Goal: Information Seeking & Learning: Check status

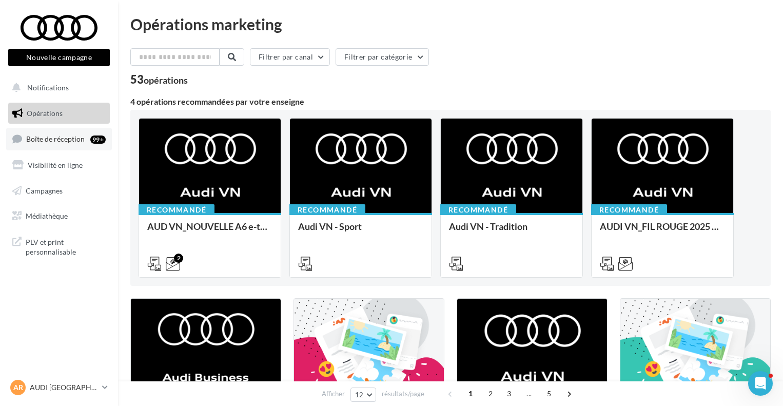
click at [54, 137] on span "Boîte de réception" at bounding box center [55, 138] width 58 height 9
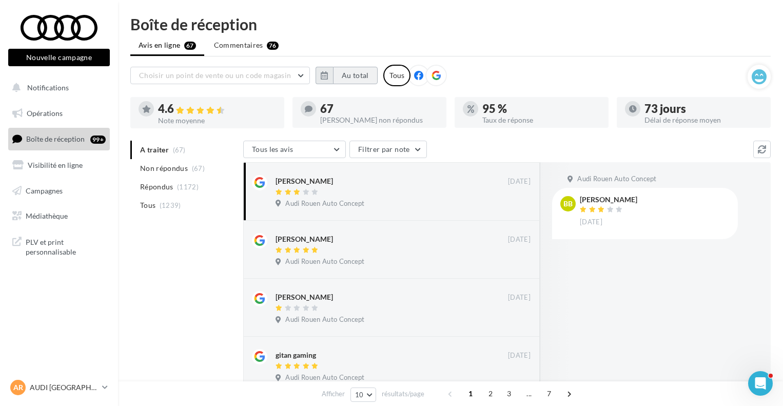
click at [364, 67] on button "Au total" at bounding box center [355, 75] width 45 height 17
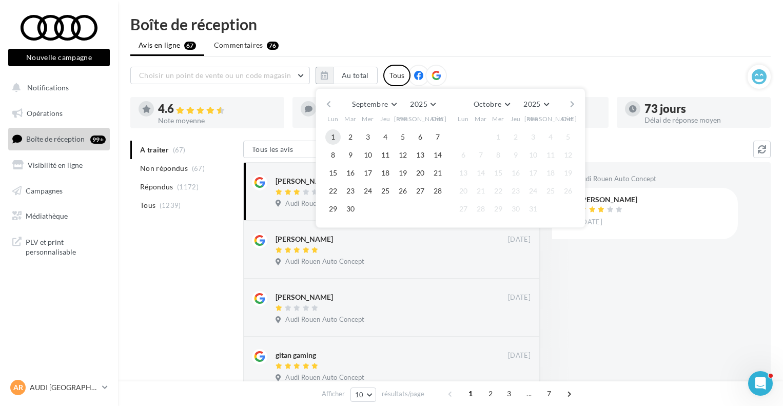
click at [332, 132] on button "1" at bounding box center [332, 136] width 15 height 15
click at [347, 210] on button "30" at bounding box center [350, 208] width 15 height 15
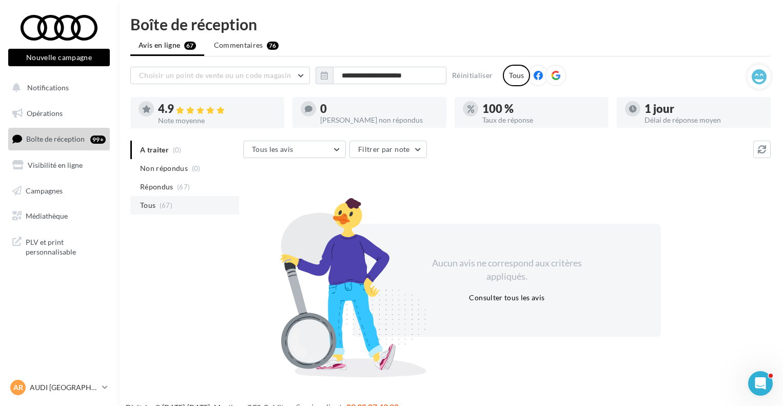
click at [156, 208] on li "Tous (67)" at bounding box center [184, 205] width 109 height 18
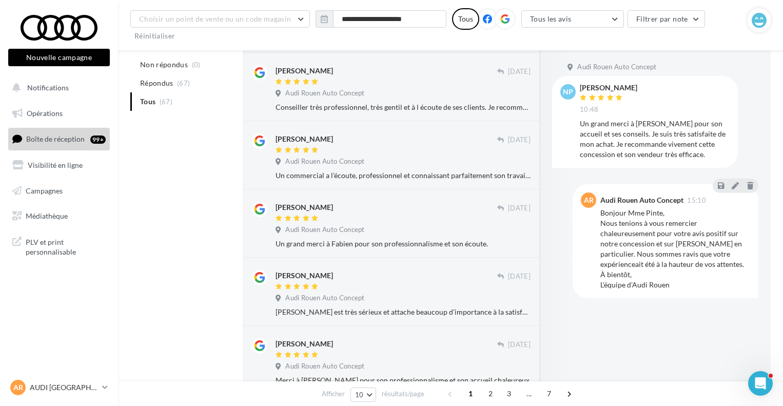
scroll to position [401, 0]
click at [352, 217] on div at bounding box center [386, 218] width 222 height 9
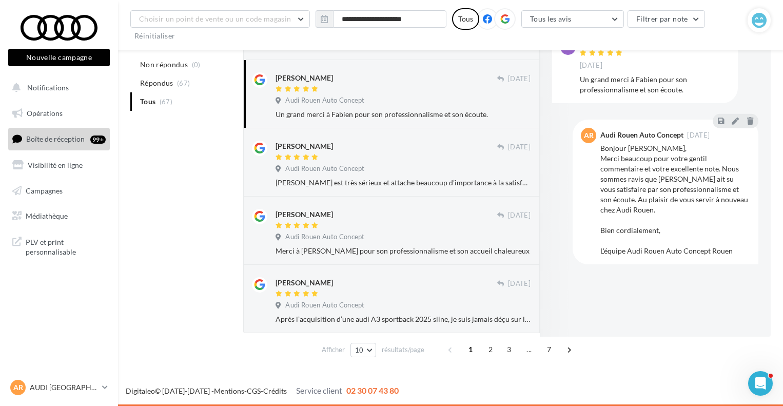
scroll to position [534, 0]
click at [360, 303] on span "Audi Rouen Auto Concept" at bounding box center [324, 305] width 79 height 9
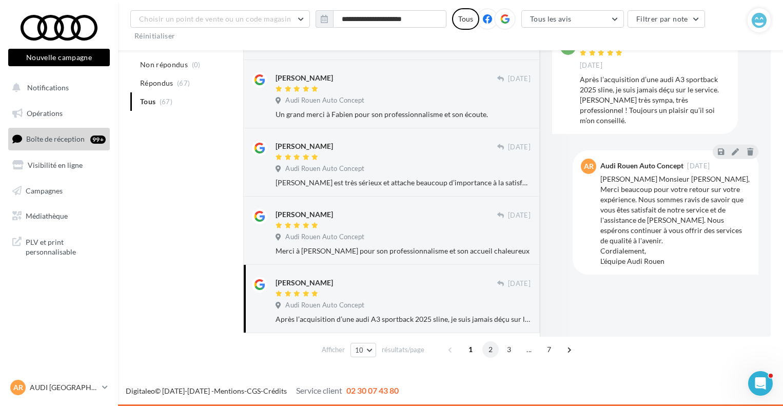
click at [487, 348] on span "2" at bounding box center [490, 349] width 16 height 16
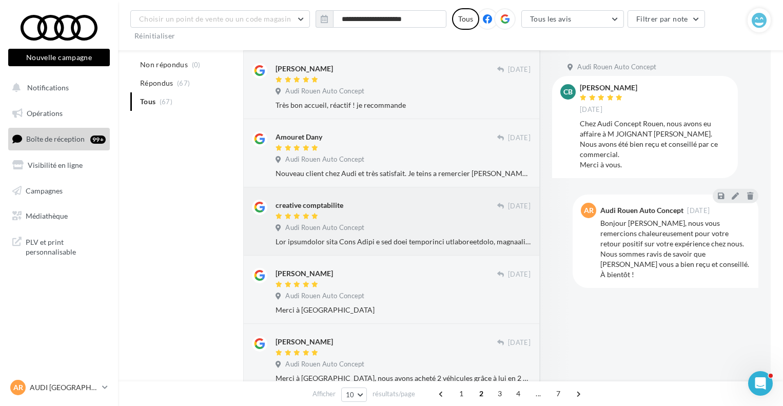
scroll to position [474, 0]
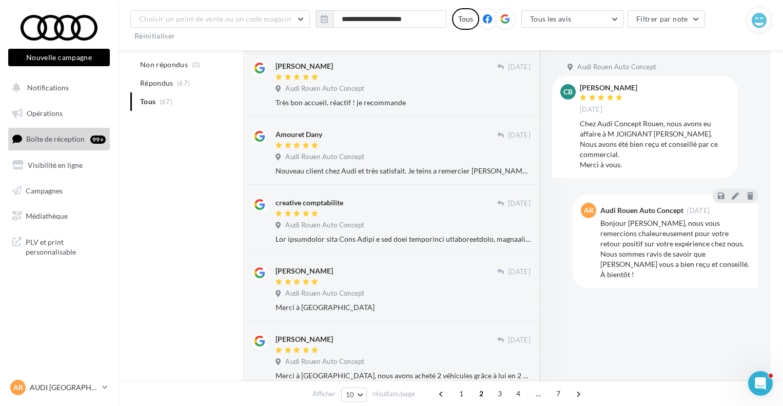
click at [500, 389] on span "3" at bounding box center [499, 393] width 16 height 16
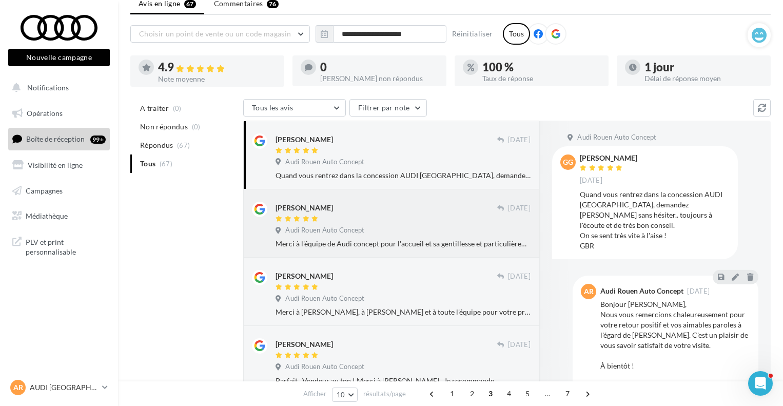
scroll to position [46, 0]
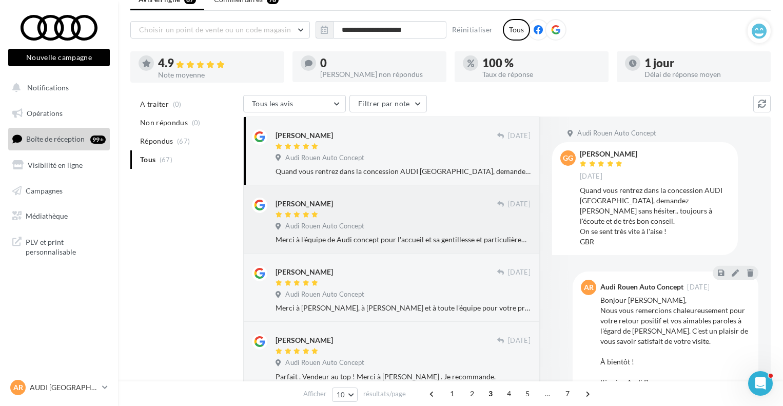
click at [422, 218] on div at bounding box center [386, 215] width 222 height 9
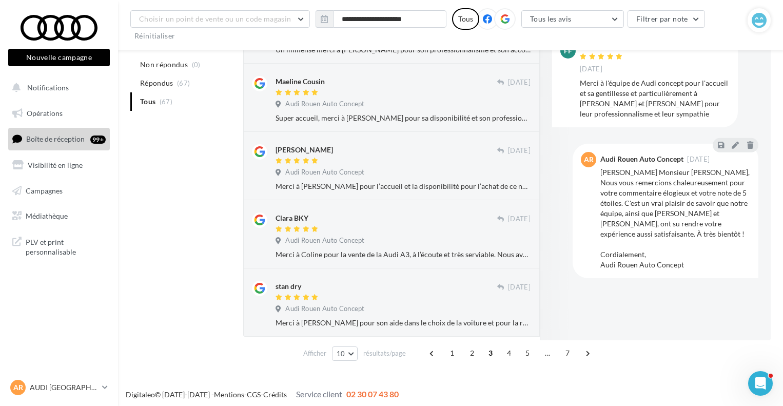
scroll to position [534, 0]
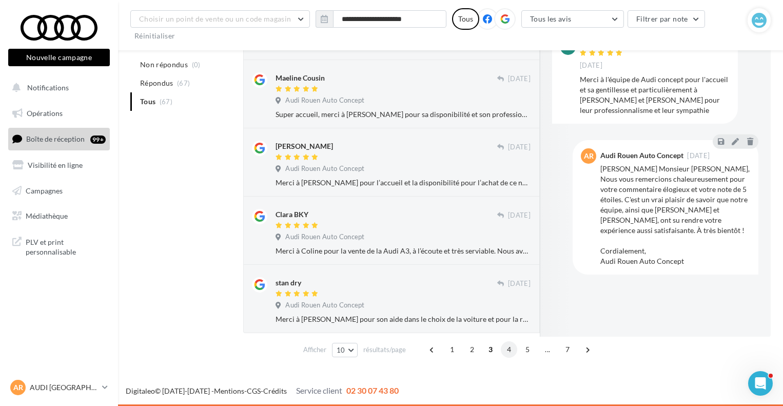
click at [509, 351] on span "4" at bounding box center [509, 349] width 16 height 16
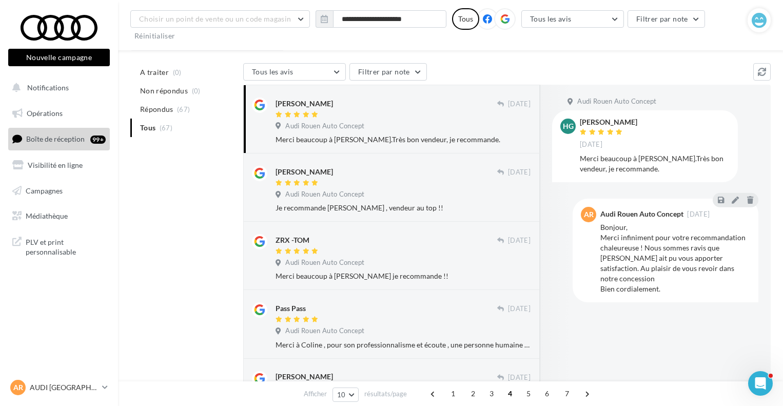
scroll to position [95, 0]
click at [461, 309] on div "Pass Pass" at bounding box center [386, 308] width 222 height 11
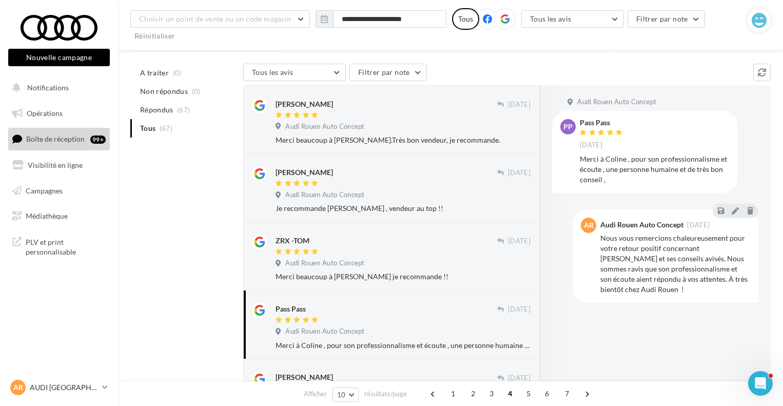
scroll to position [111, 0]
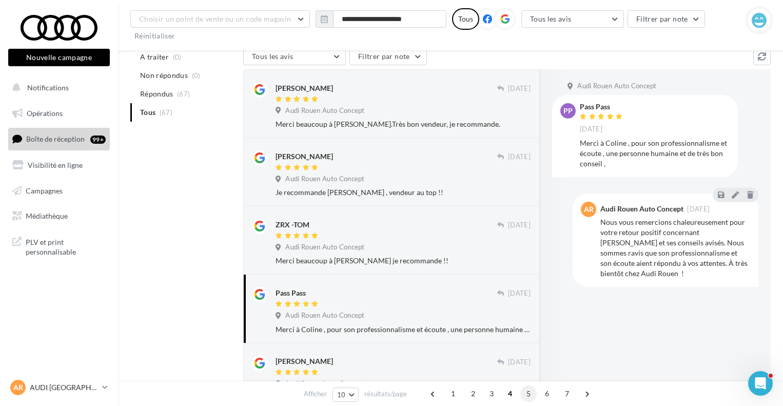
click at [531, 396] on span "5" at bounding box center [528, 393] width 16 height 16
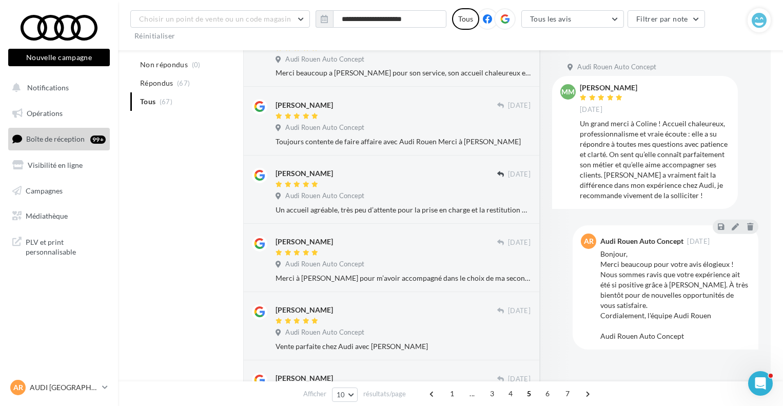
scroll to position [300, 0]
click at [479, 166] on div "[PERSON_NAME] [DATE] Audi Rouen Auto Concept Un accueil agréable, très peu d’at…" at bounding box center [391, 187] width 279 height 51
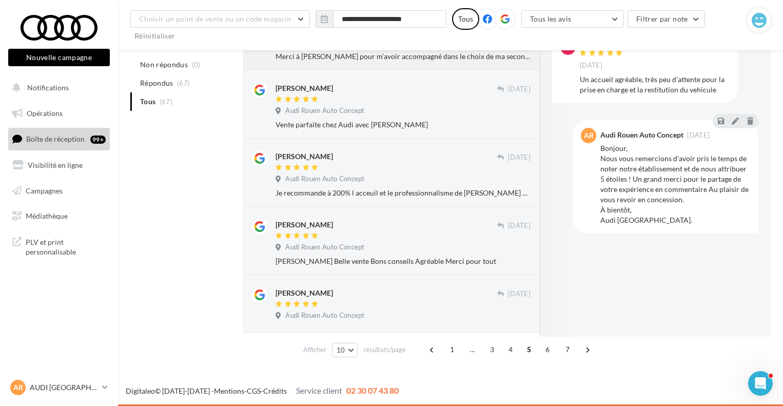
scroll to position [523, 0]
click at [546, 349] on span "6" at bounding box center [547, 349] width 16 height 16
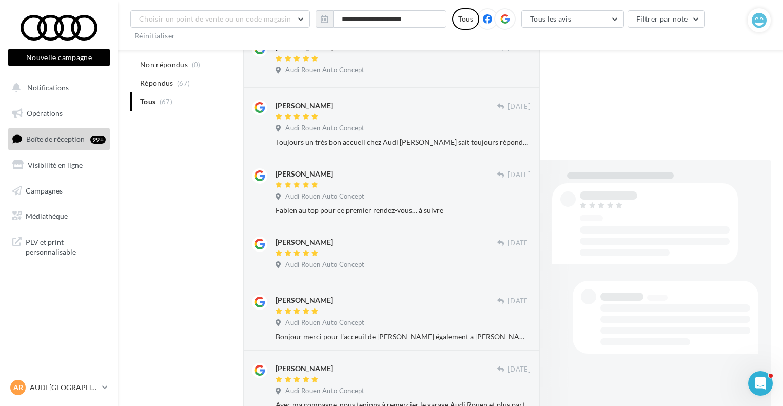
scroll to position [493, 0]
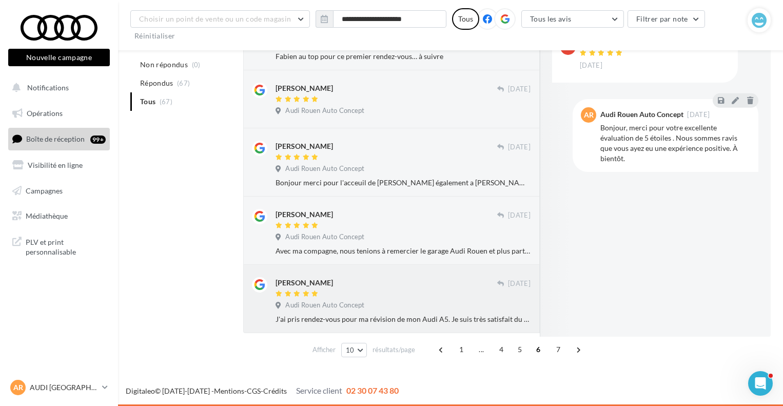
click at [465, 301] on div "Audi Rouen Auto Concept" at bounding box center [402, 306] width 255 height 11
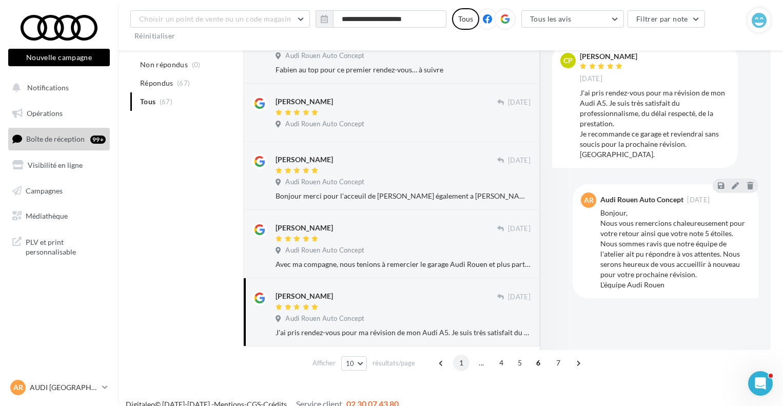
scroll to position [475, 0]
click at [469, 251] on div "Audi Rouen Auto Concept" at bounding box center [402, 252] width 255 height 11
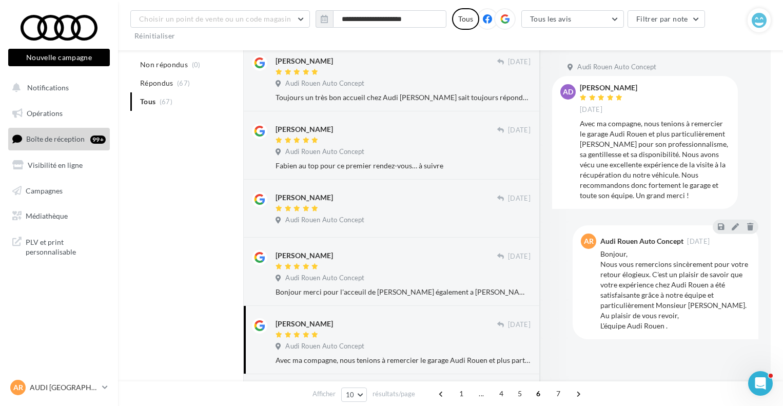
scroll to position [376, 0]
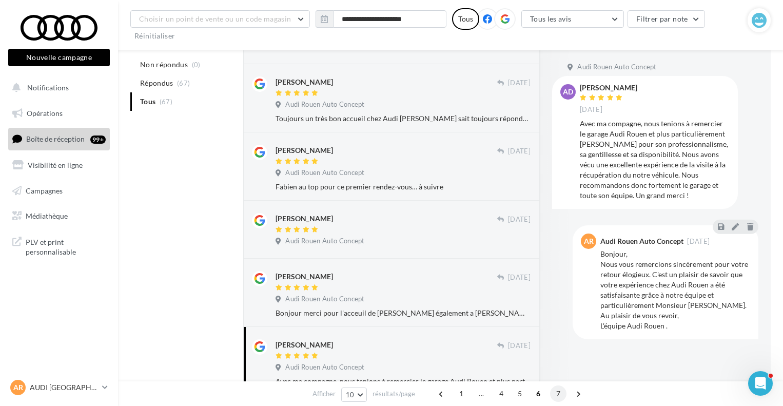
click at [554, 388] on span "7" at bounding box center [558, 393] width 16 height 16
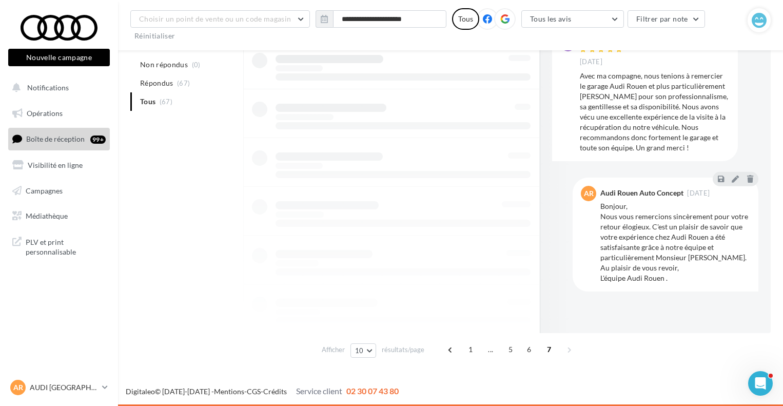
scroll to position [297, 0]
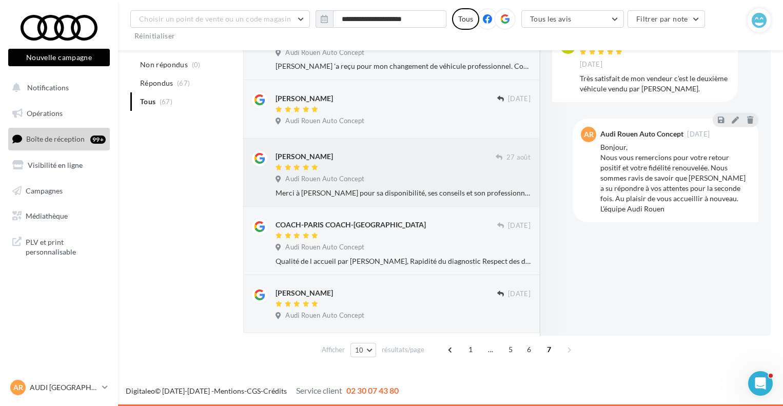
click at [393, 188] on div "Merci à [PERSON_NAME] pour sa disponibilité, ses conseils et son professionnali…" at bounding box center [402, 193] width 255 height 10
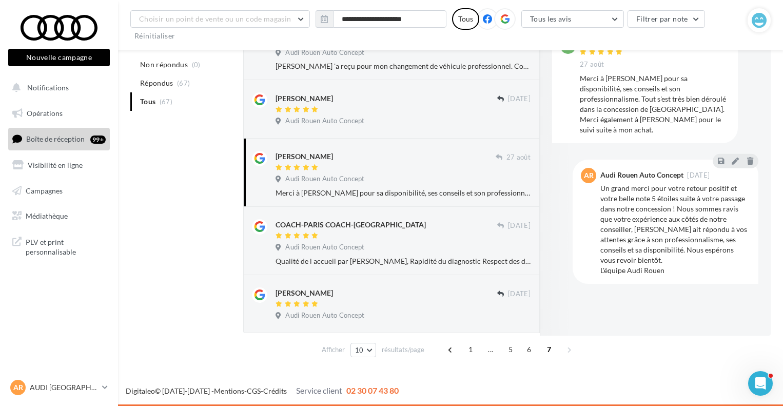
click at [361, 179] on span "Audi Rouen Auto Concept" at bounding box center [324, 178] width 79 height 9
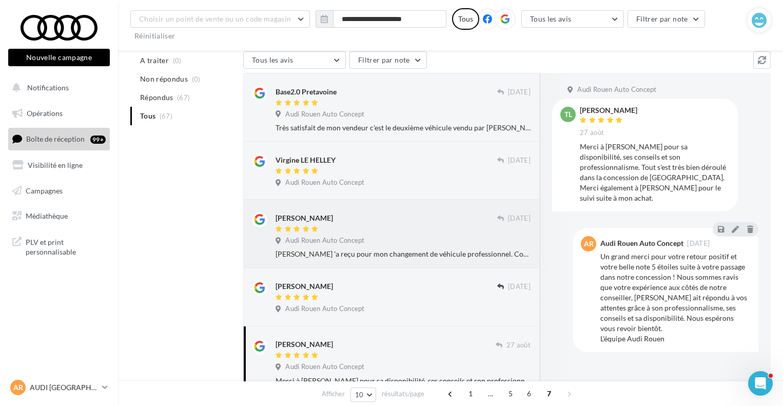
scroll to position [105, 0]
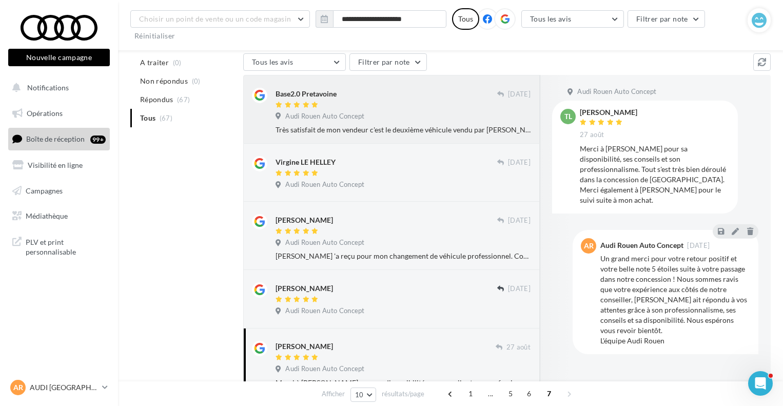
click at [413, 98] on div "Base2.0 Pretavoine" at bounding box center [386, 93] width 222 height 11
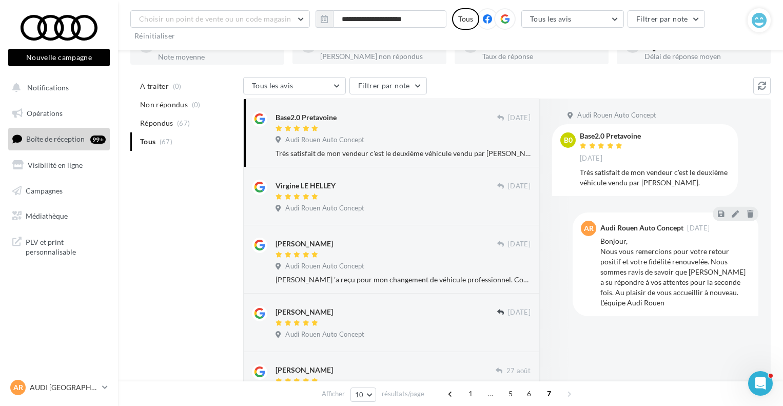
scroll to position [81, 0]
click at [602, 366] on div at bounding box center [573, 263] width 66 height 328
